Goal: Task Accomplishment & Management: Use online tool/utility

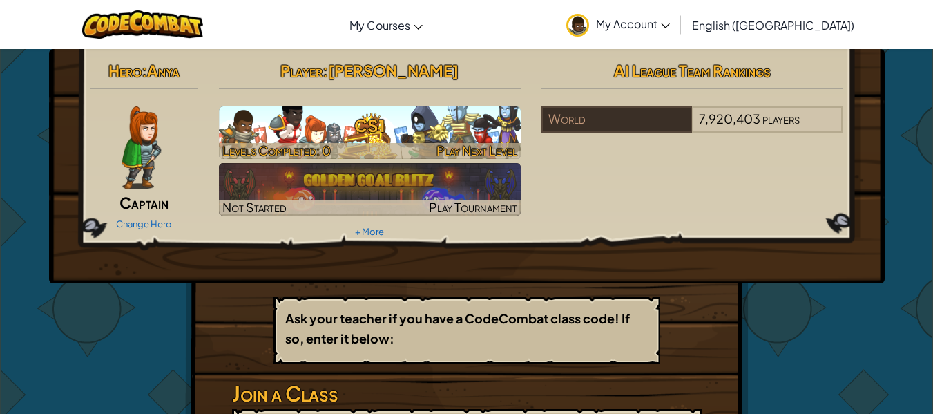
click at [330, 124] on h3 "CS1" at bounding box center [370, 125] width 302 height 31
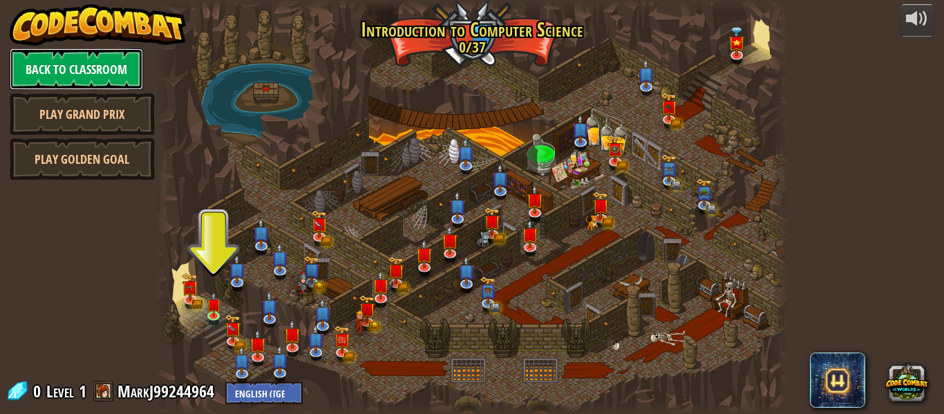
click at [125, 88] on link "Back to Classroom" at bounding box center [76, 68] width 133 height 41
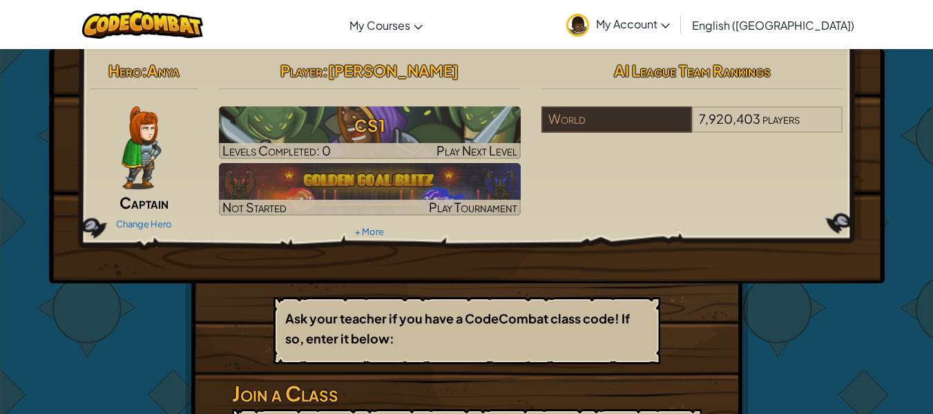
click at [153, 163] on img at bounding box center [141, 147] width 39 height 83
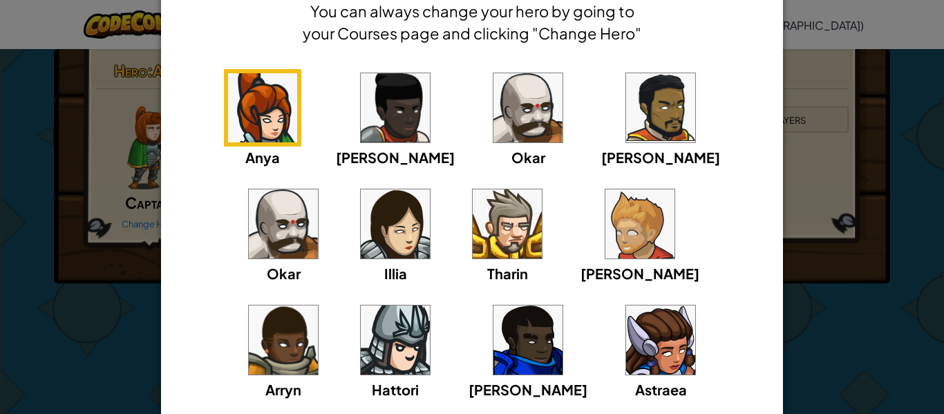
scroll to position [68, 0]
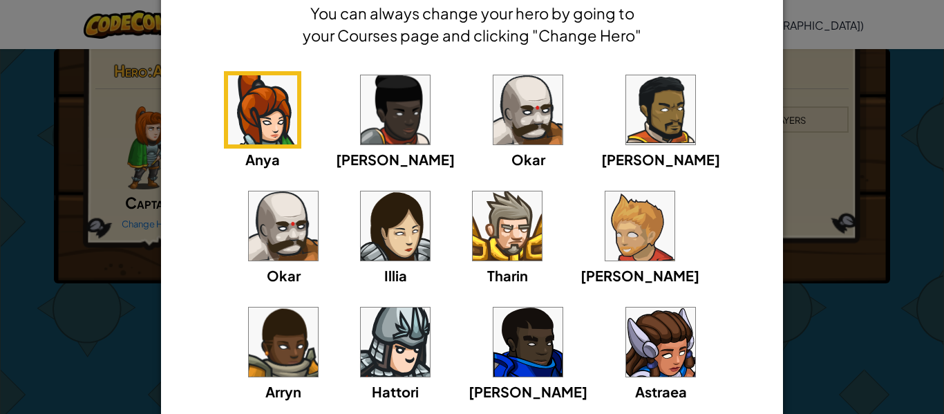
click at [318, 307] on img at bounding box center [283, 341] width 69 height 69
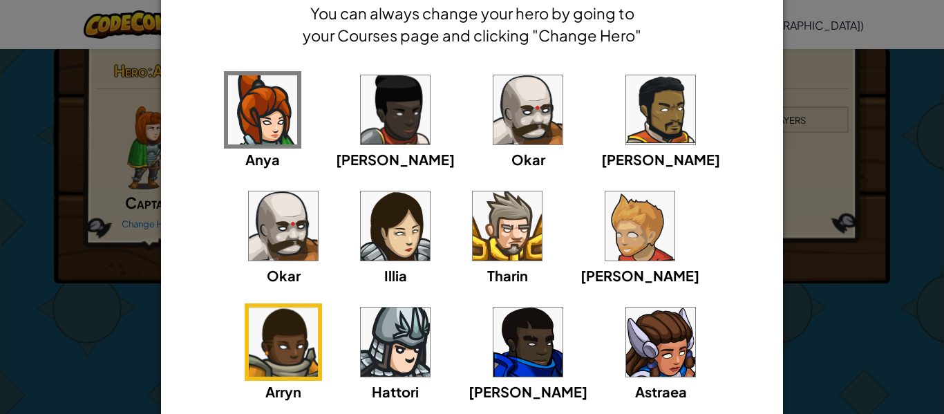
scroll to position [182, 0]
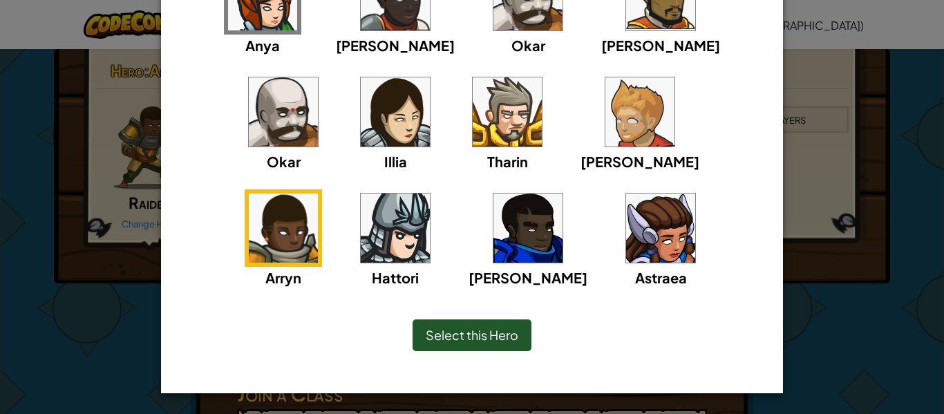
click at [448, 328] on span "Select this Hero" at bounding box center [472, 335] width 93 height 16
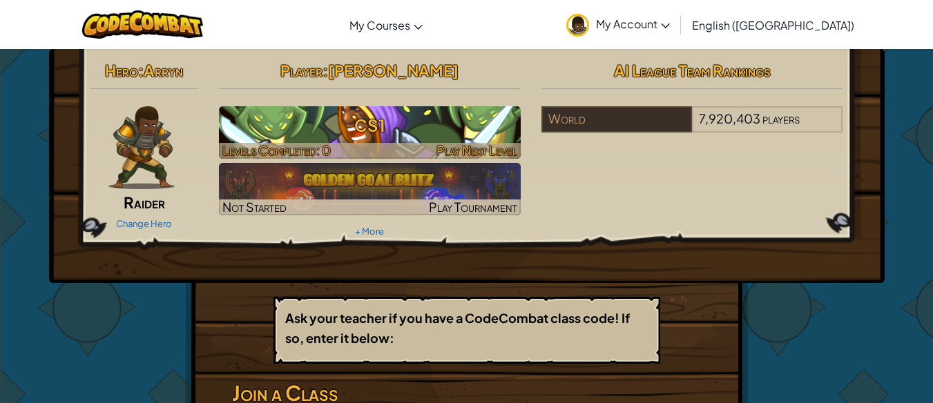
click at [318, 131] on h3 "CS1" at bounding box center [370, 125] width 302 height 31
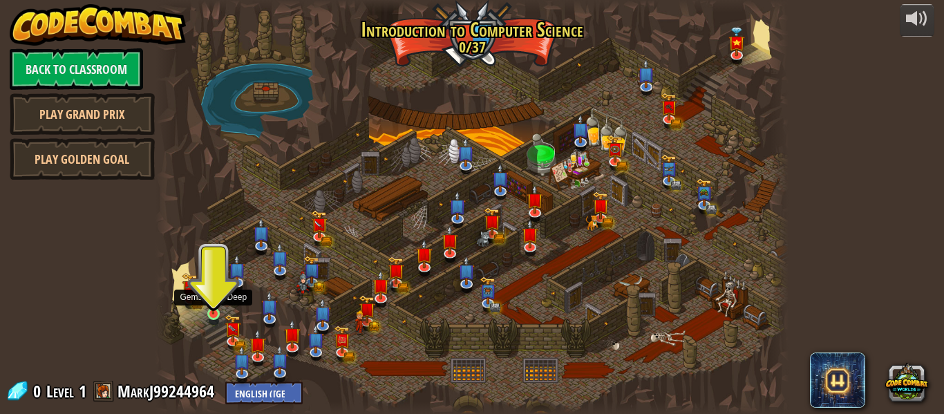
click at [211, 306] on img at bounding box center [213, 297] width 15 height 33
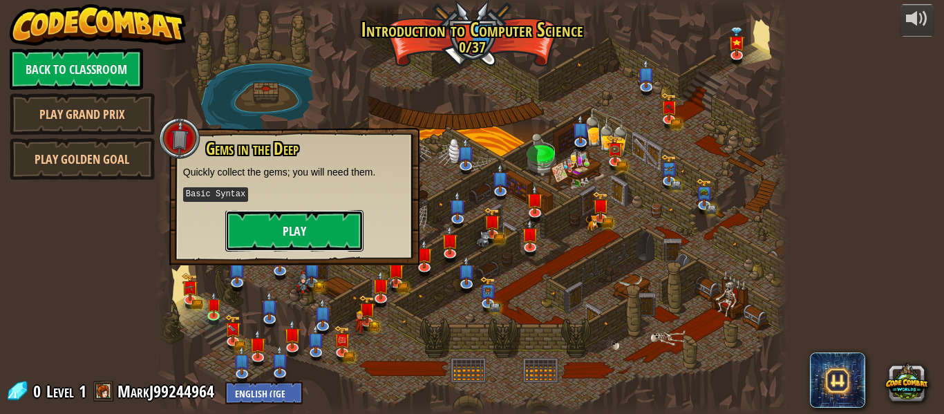
click at [271, 230] on button "Play" at bounding box center [294, 230] width 138 height 41
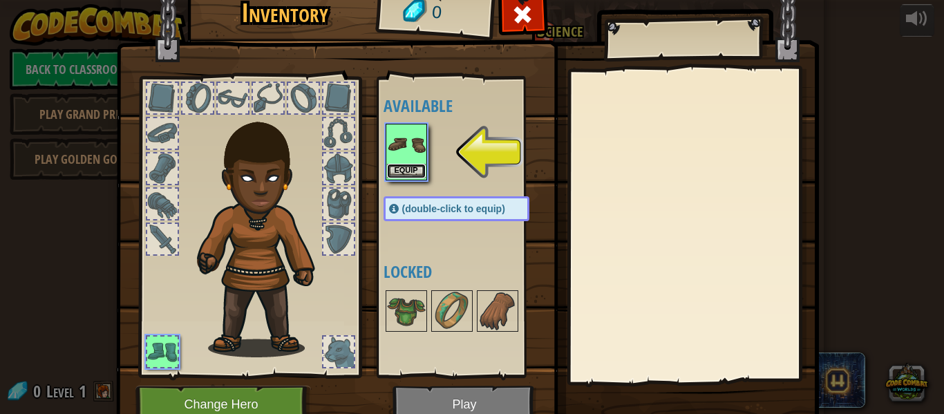
click at [394, 168] on button "Equip" at bounding box center [406, 171] width 39 height 15
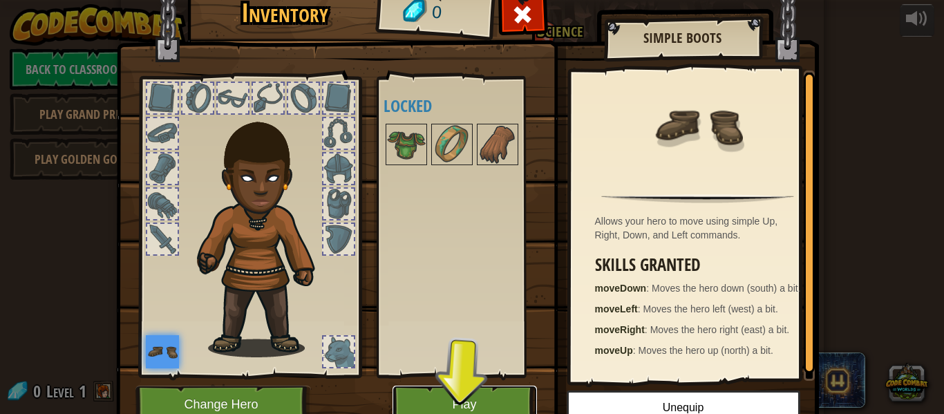
click at [450, 397] on button "Play" at bounding box center [464, 404] width 144 height 38
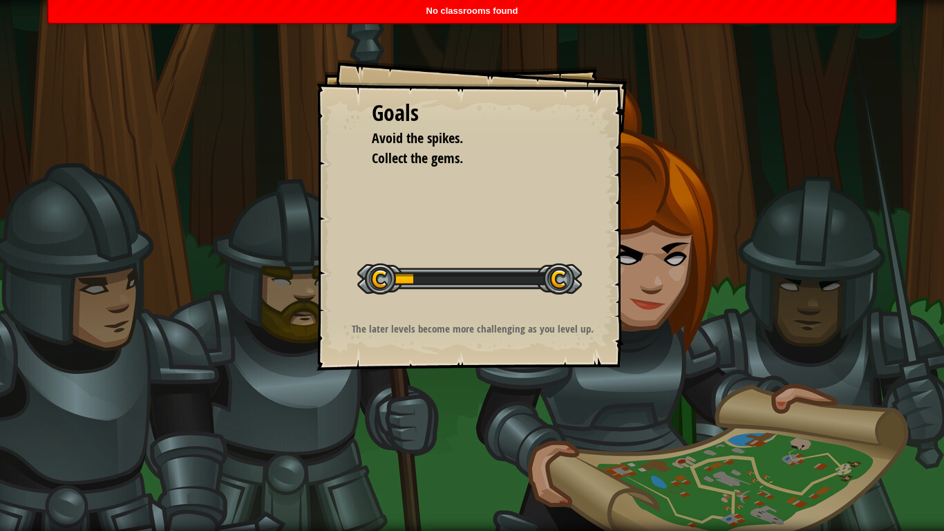
click at [442, 413] on div "Goals Avoid the spikes. Collect the gems. Start Level Error loading from server…" at bounding box center [472, 265] width 944 height 531
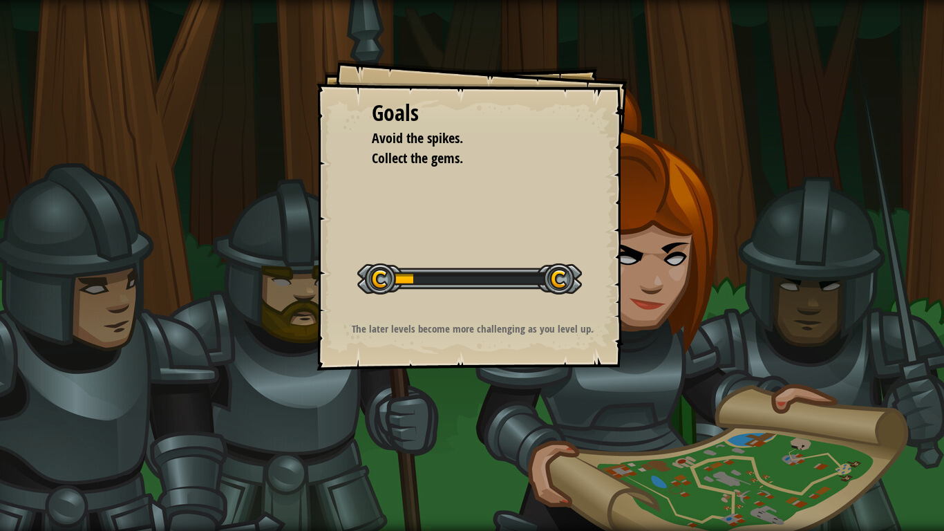
click at [419, 288] on div at bounding box center [469, 278] width 225 height 31
click at [309, 173] on div "Goals Avoid the spikes. Collect the gems. Start Level Error loading from server…" at bounding box center [472, 265] width 944 height 531
